Goal: Information Seeking & Learning: Learn about a topic

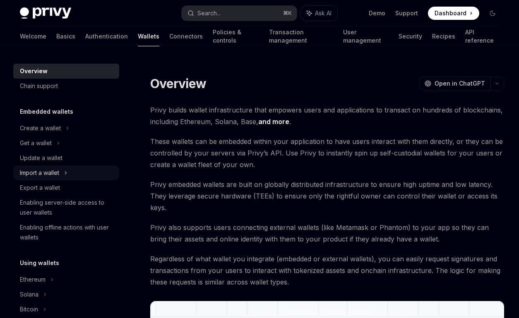
click at [48, 177] on div "Import a wallet" at bounding box center [39, 173] width 39 height 10
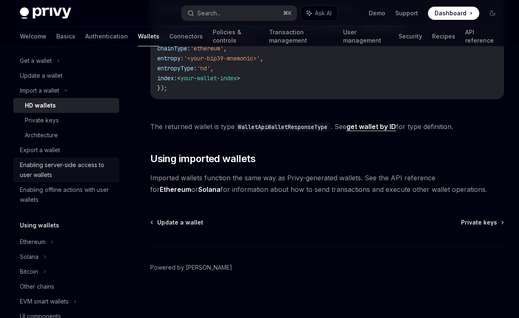
scroll to position [96, 0]
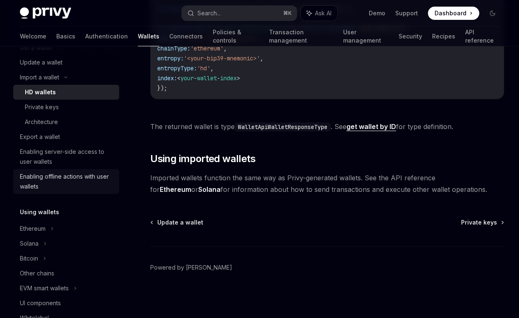
click at [48, 180] on div "Enabling offline actions with user wallets" at bounding box center [67, 182] width 94 height 20
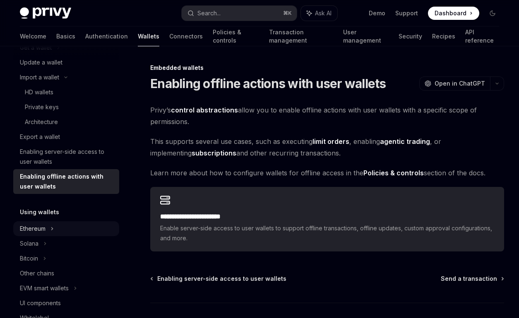
click at [44, 228] on div "Ethereum" at bounding box center [33, 229] width 26 height 10
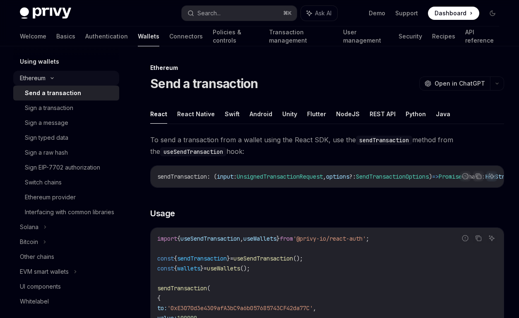
scroll to position [247, 0]
click at [57, 169] on div "Sign EIP-7702 authorization" at bounding box center [62, 167] width 75 height 10
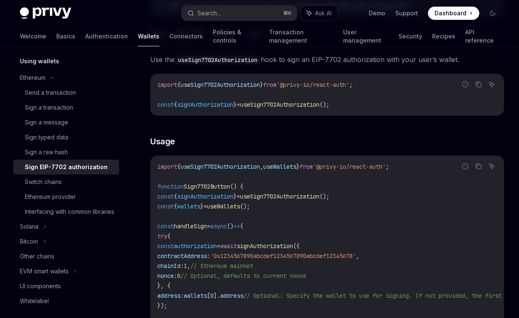
scroll to position [169, 0]
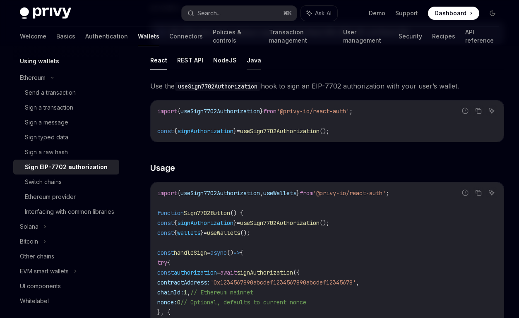
click at [248, 59] on button "Java" at bounding box center [254, 60] width 14 height 19
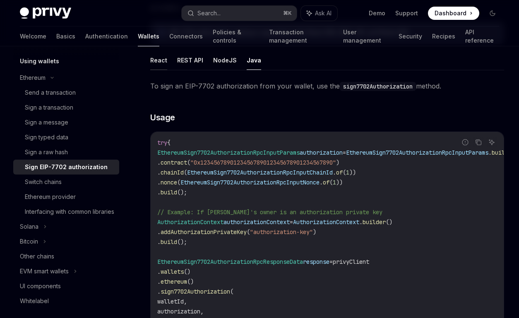
click at [161, 65] on button "React" at bounding box center [158, 60] width 17 height 19
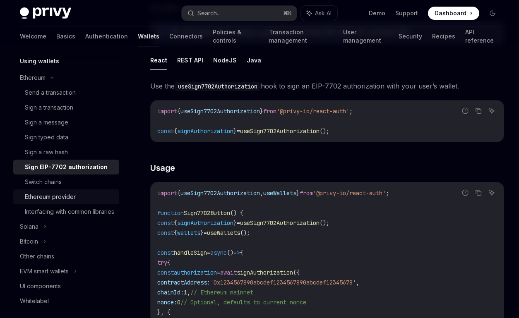
click at [45, 191] on link "Ethereum provider" at bounding box center [66, 197] width 106 height 15
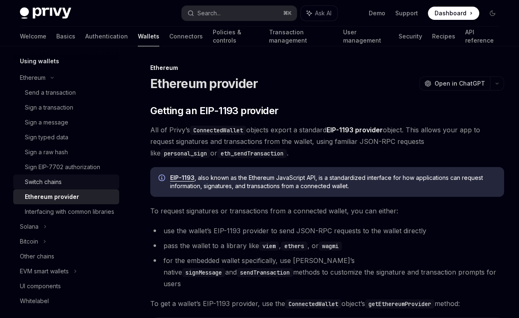
click at [45, 183] on div "Switch chains" at bounding box center [43, 182] width 37 height 10
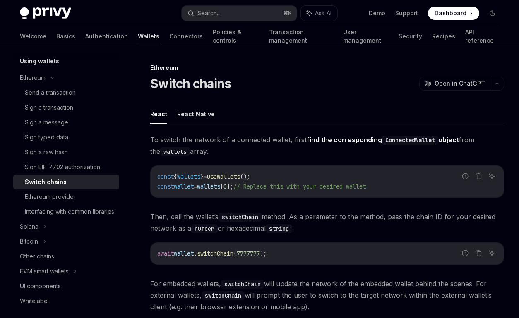
click at [176, 118] on ul "React React Native" at bounding box center [327, 114] width 354 height 20
click at [182, 115] on button "React Native" at bounding box center [196, 113] width 38 height 19
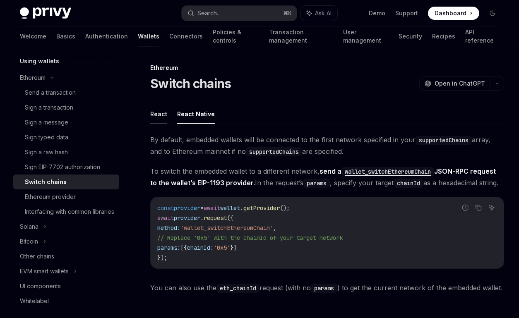
click at [154, 113] on button "React" at bounding box center [158, 113] width 17 height 19
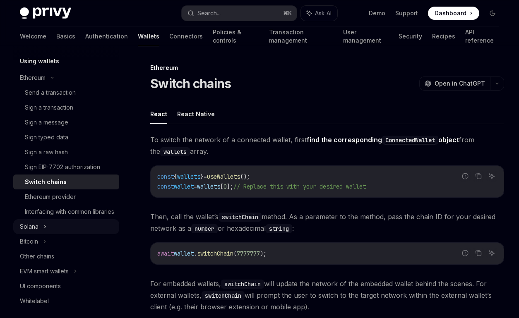
click at [33, 232] on div "Solana" at bounding box center [29, 227] width 19 height 10
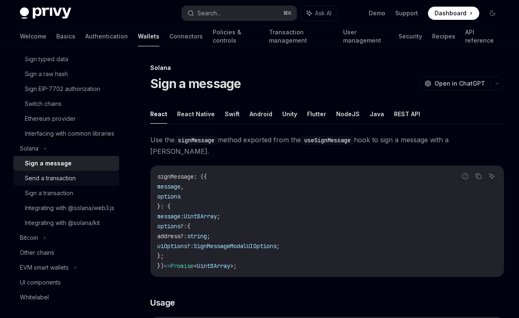
scroll to position [366, 0]
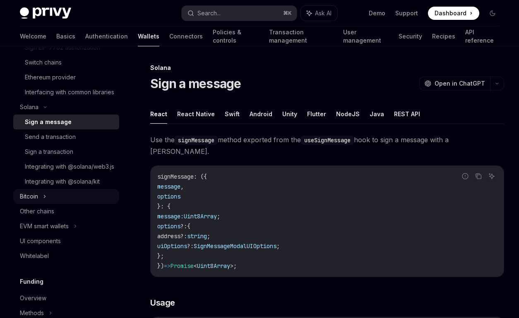
click at [33, 202] on div "Bitcoin" at bounding box center [29, 197] width 18 height 10
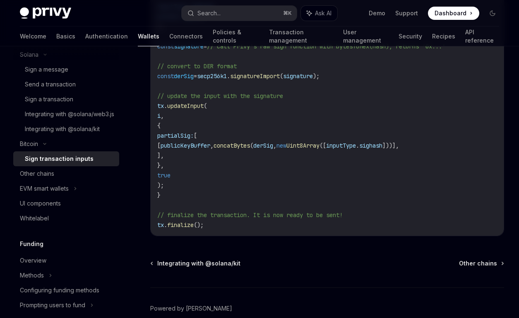
scroll to position [648, 0]
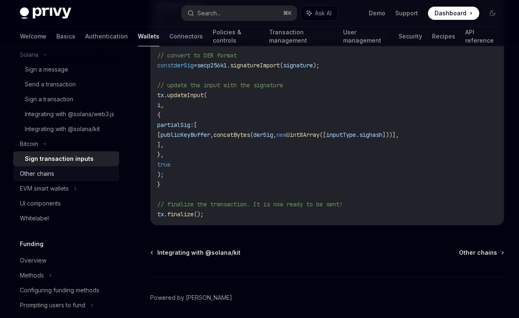
click at [60, 179] on div "Other chains" at bounding box center [67, 174] width 94 height 10
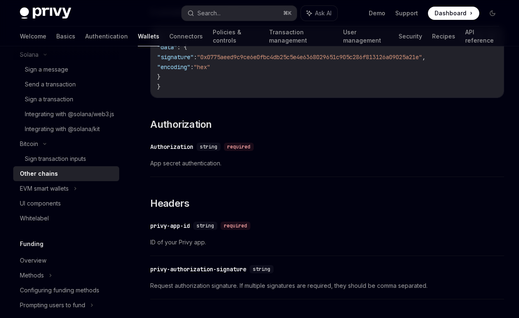
scroll to position [405, 0]
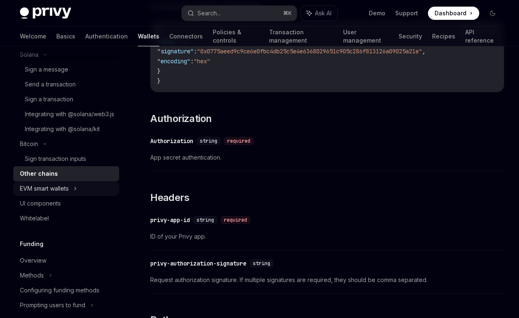
click at [60, 194] on div "EVM smart wallets" at bounding box center [44, 189] width 49 height 10
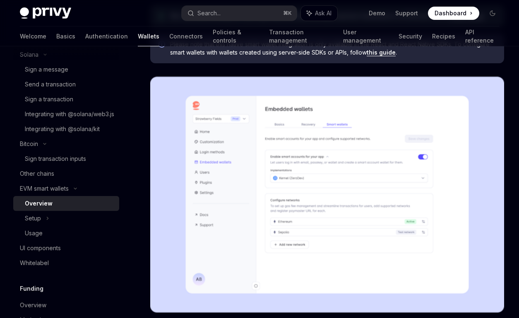
scroll to position [132, 0]
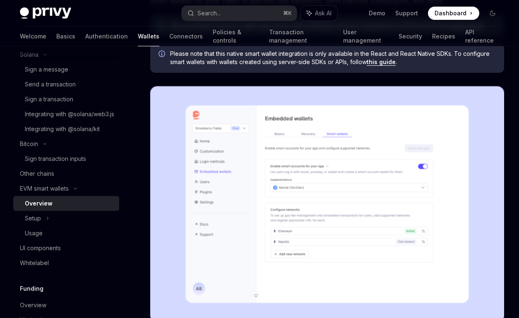
click at [287, 189] on img at bounding box center [327, 204] width 354 height 236
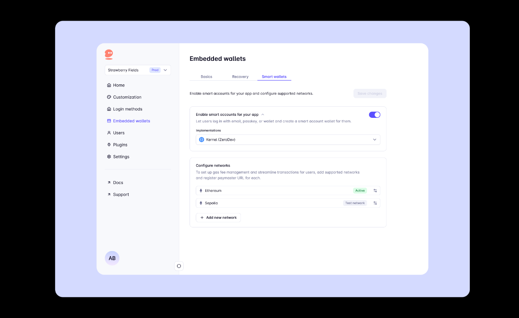
click at [287, 189] on img at bounding box center [262, 159] width 415 height 277
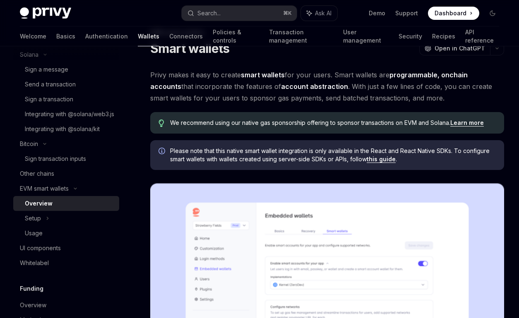
scroll to position [31, 0]
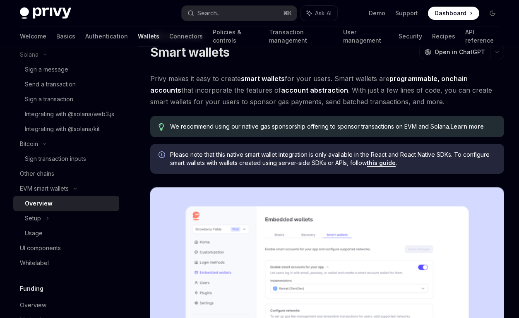
click at [276, 129] on span "We recommend using our native gas sponsorship offering to sponsor transactions …" at bounding box center [333, 127] width 326 height 8
click at [468, 128] on link "Learn more" at bounding box center [467, 126] width 34 height 7
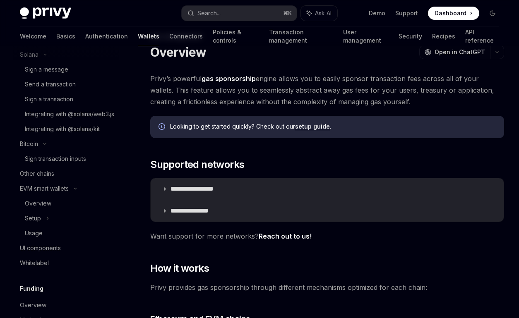
scroll to position [726, 0]
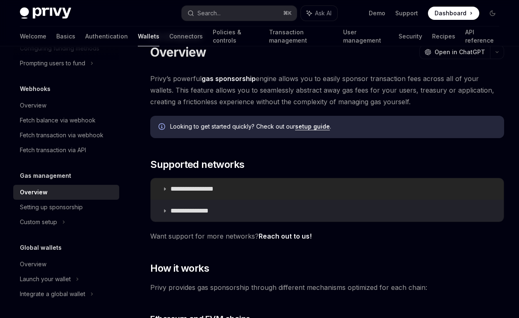
click at [202, 195] on summary "**********" at bounding box center [327, 189] width 353 height 22
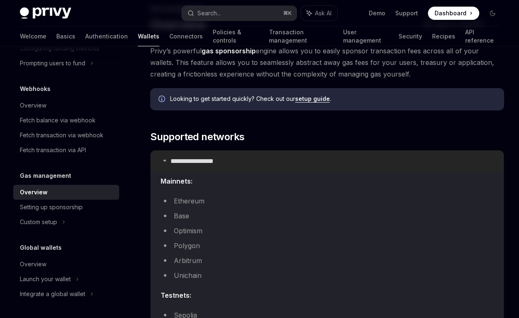
scroll to position [58, 0]
click at [209, 156] on summary "**********" at bounding box center [327, 163] width 353 height 22
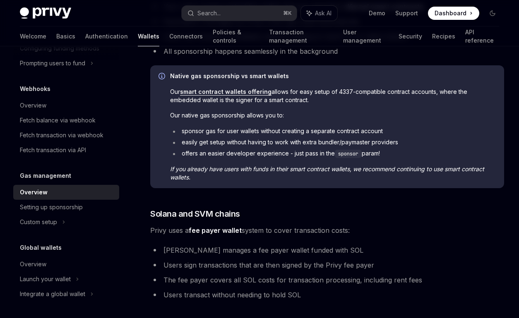
scroll to position [381, 0]
click at [220, 261] on li "Users sign transactions that are then signed by the Privy fee payer" at bounding box center [327, 265] width 354 height 12
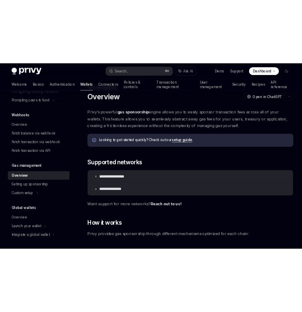
scroll to position [28, 0]
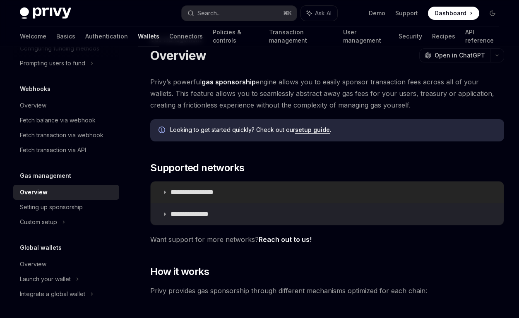
click at [218, 193] on p "**********" at bounding box center [202, 192] width 62 height 8
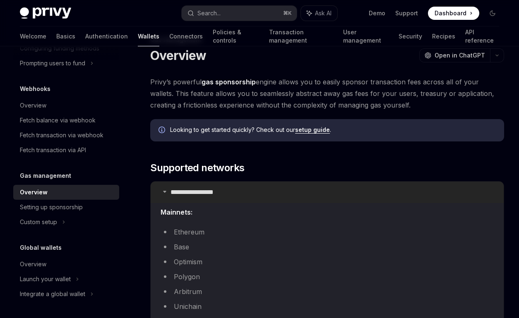
click at [218, 193] on p "**********" at bounding box center [202, 192] width 62 height 8
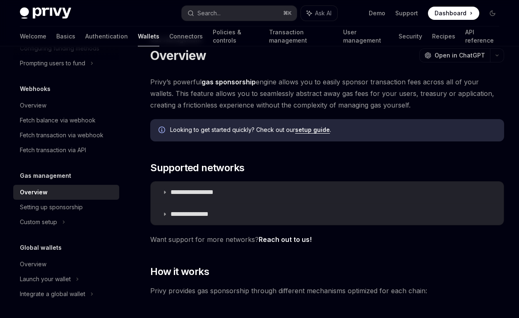
type textarea "*"
